Goal: Navigation & Orientation: Find specific page/section

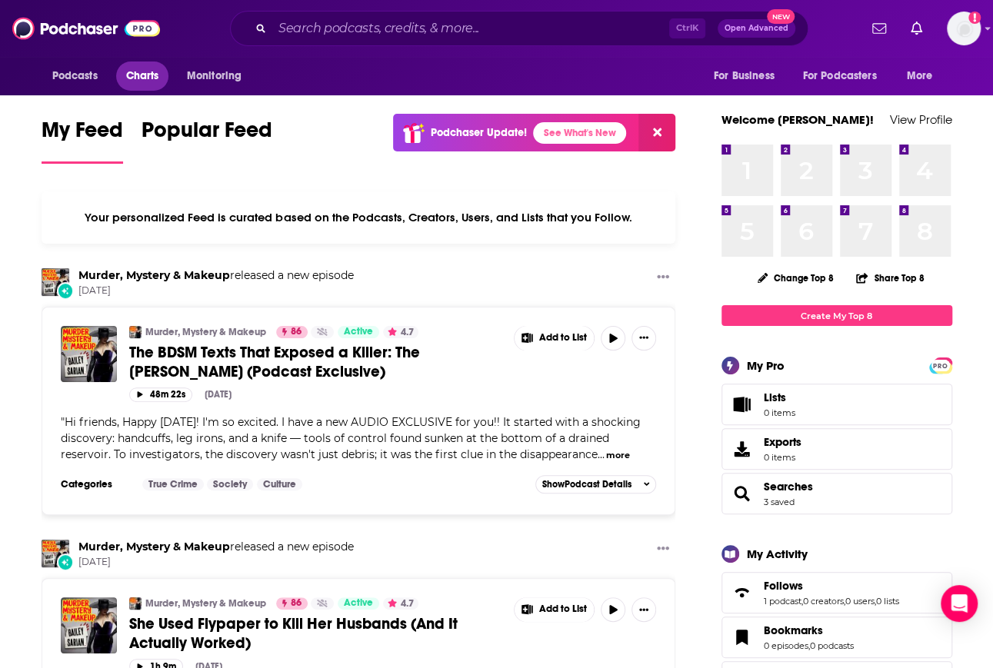
click at [152, 78] on span "Charts" at bounding box center [142, 76] width 33 height 22
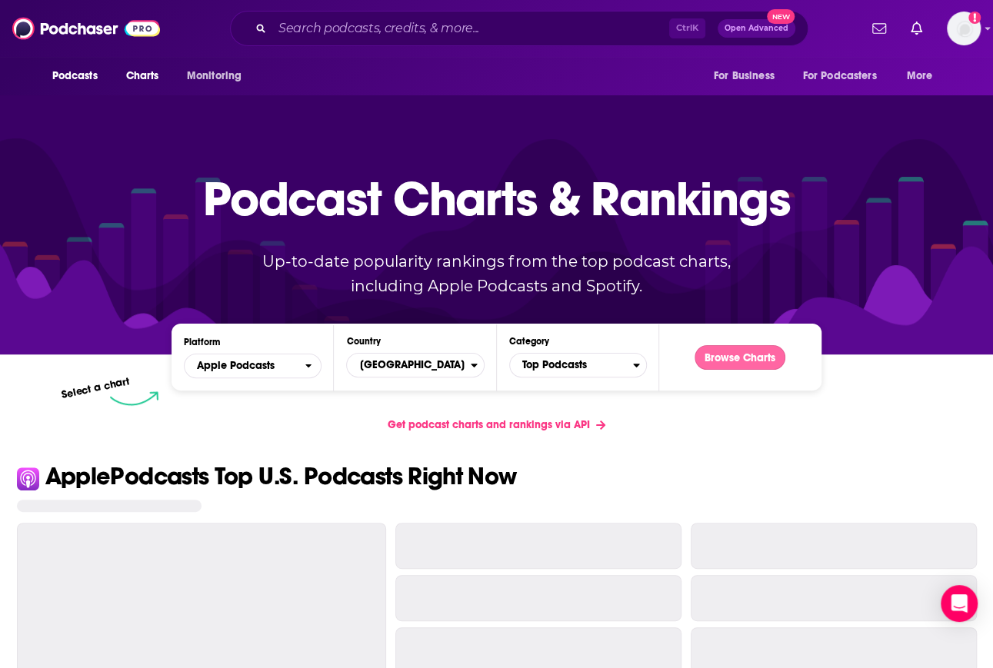
click at [734, 358] on button "Browse Charts" at bounding box center [740, 357] width 91 height 25
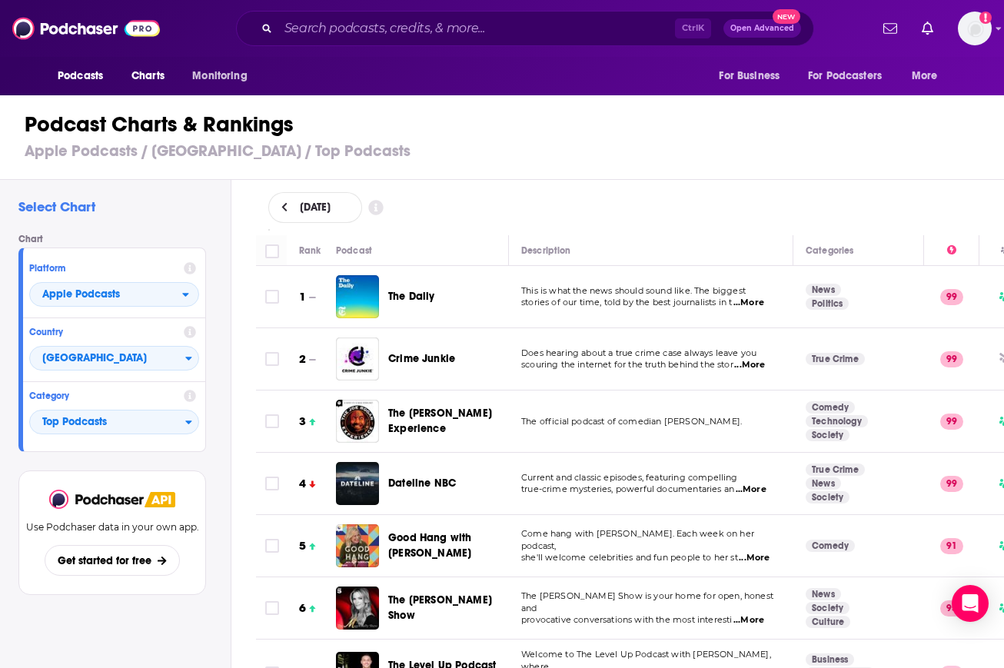
scroll to position [131, 0]
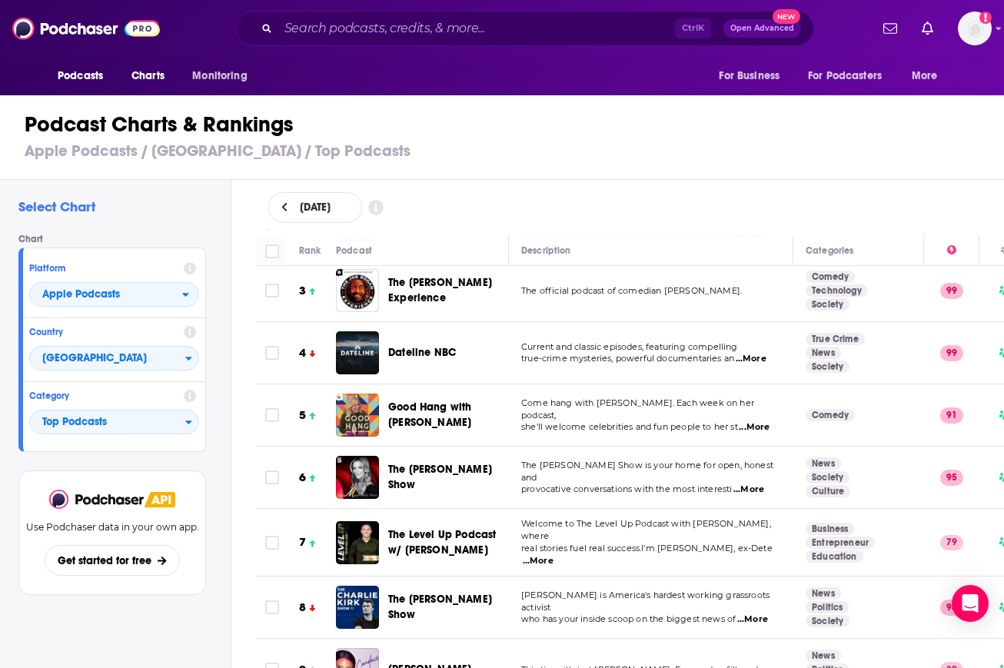
click at [954, 130] on h1 "Podcast Charts & Rankings" at bounding box center [509, 125] width 968 height 28
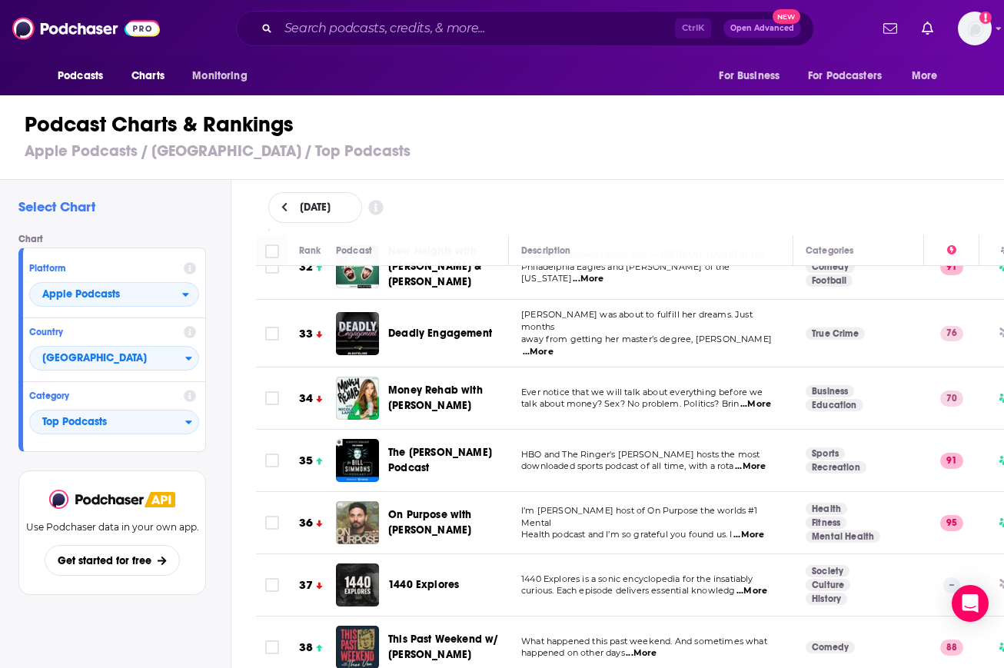
scroll to position [2170, 0]
